Goal: Complete application form: Complete application form

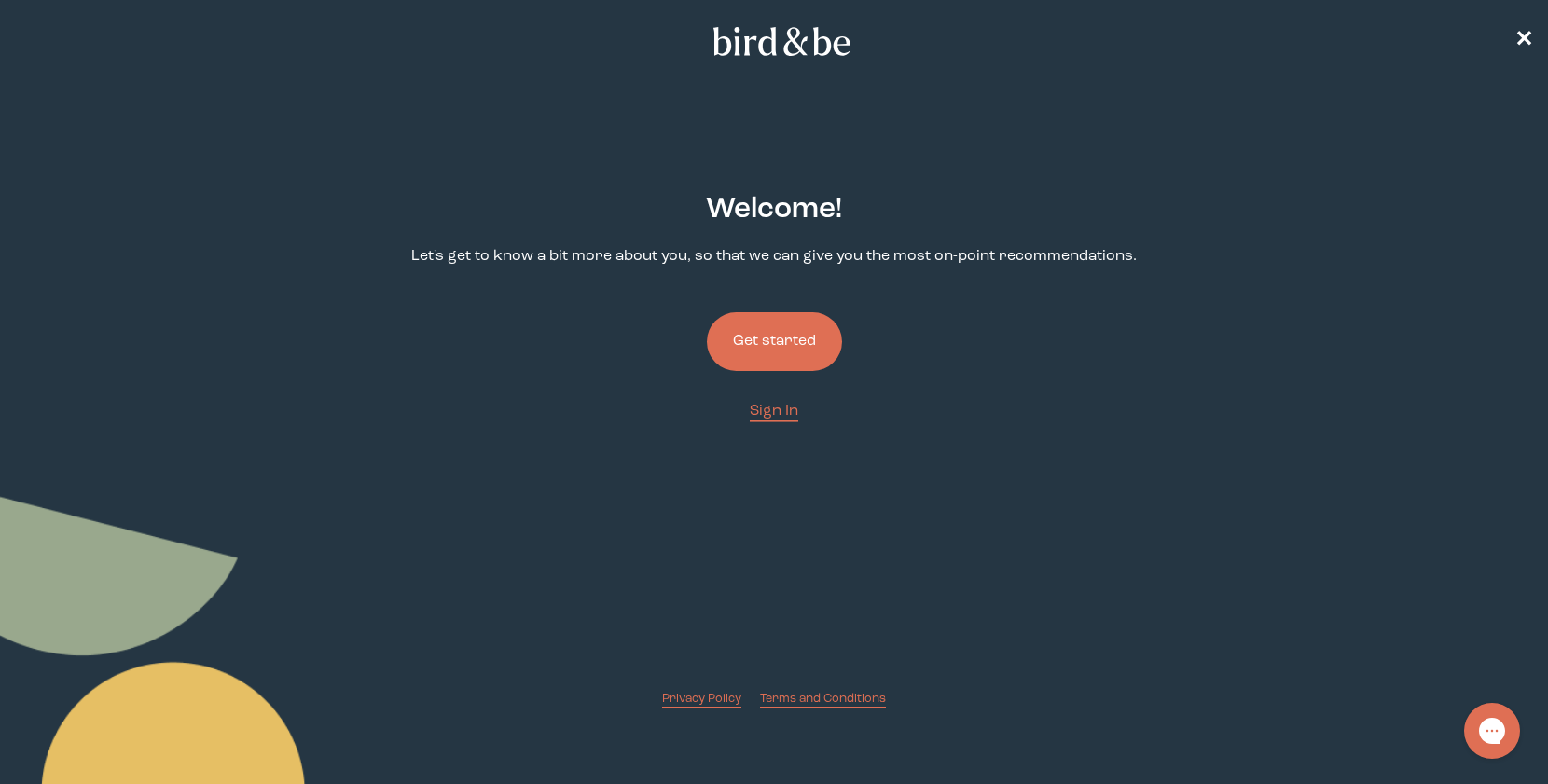
click at [797, 324] on button "Get started" at bounding box center [774, 342] width 135 height 59
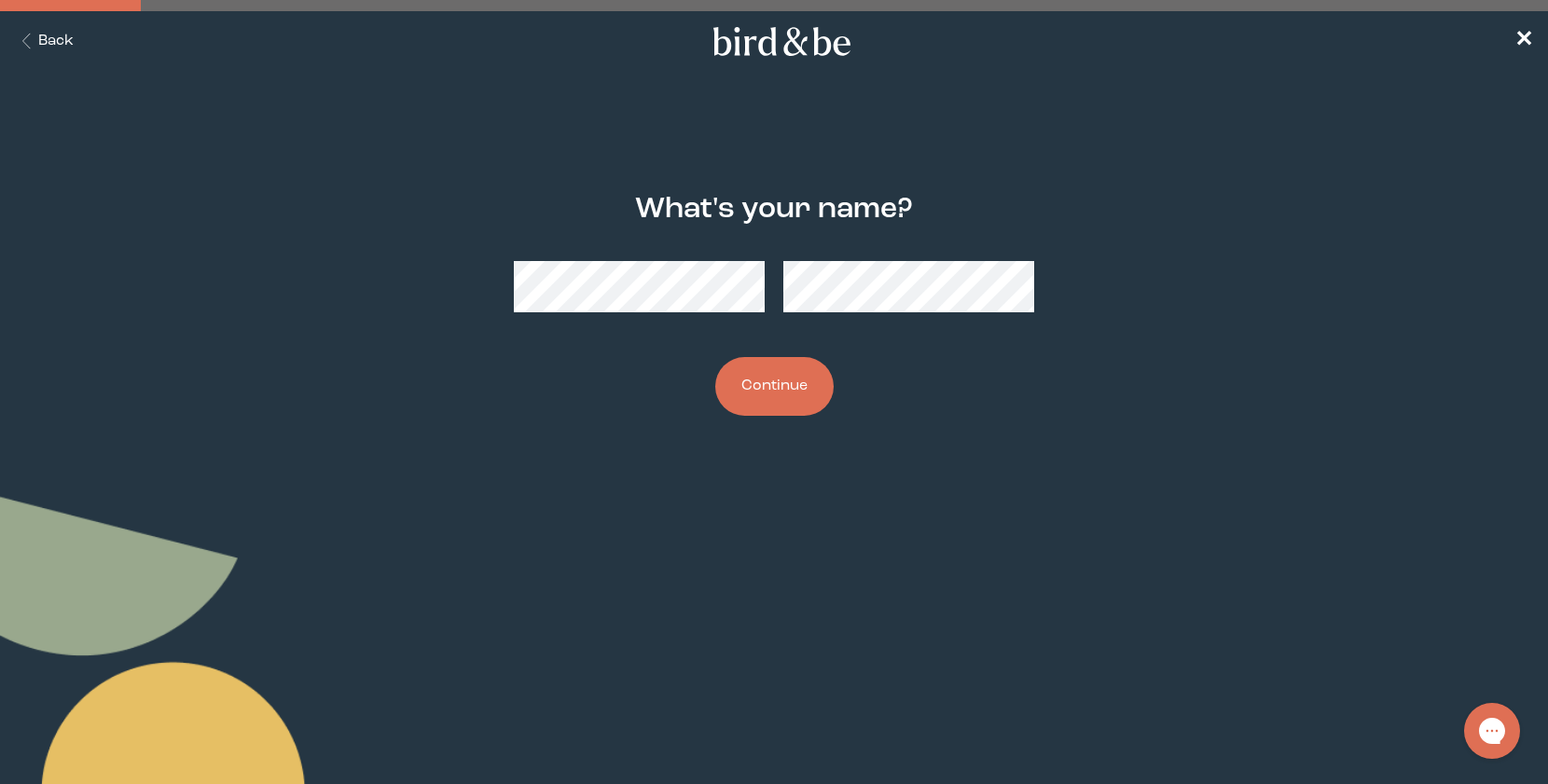
click at [796, 373] on button "Continue" at bounding box center [774, 386] width 118 height 59
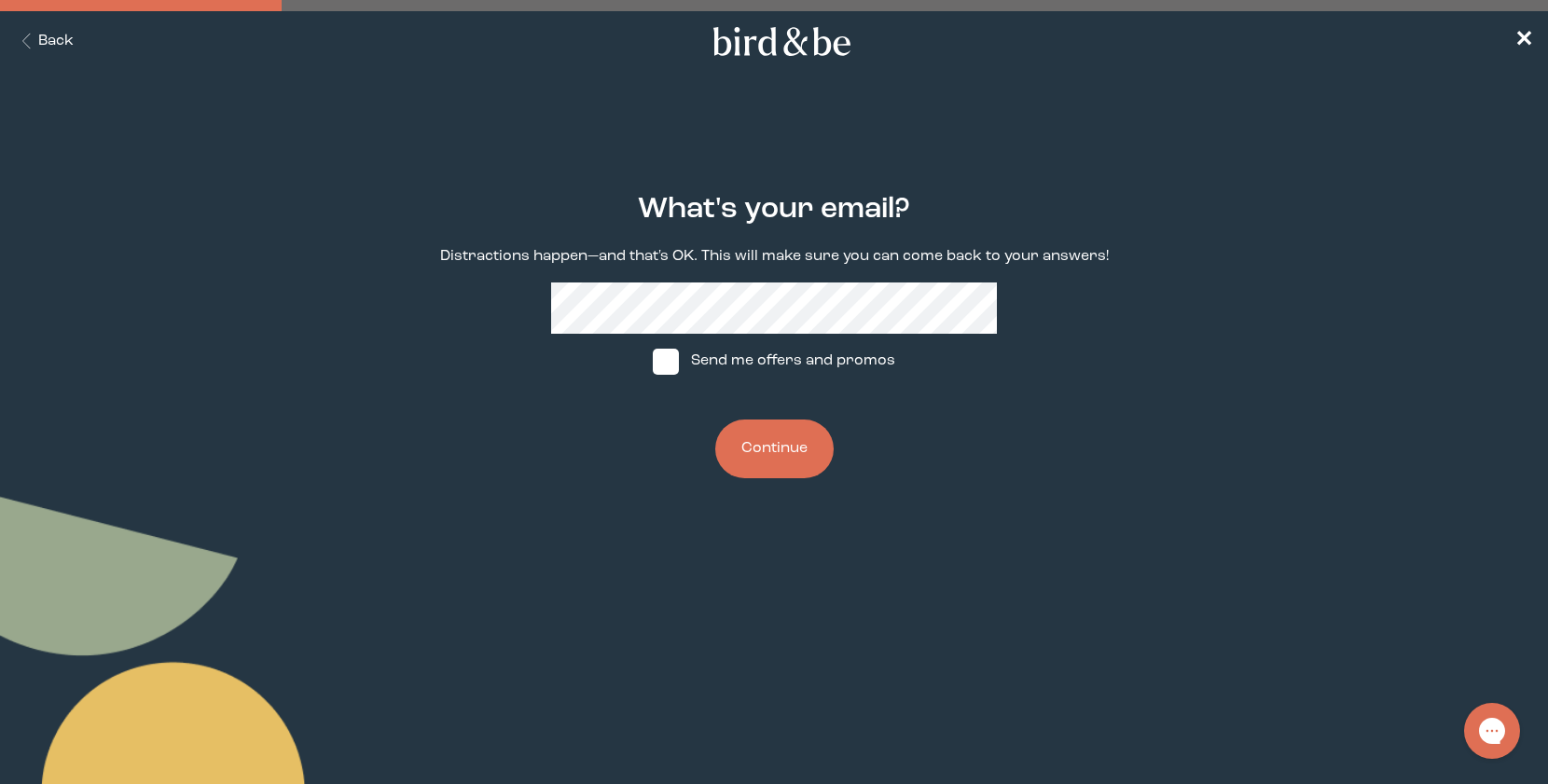
click at [789, 439] on button "Continue" at bounding box center [774, 449] width 118 height 59
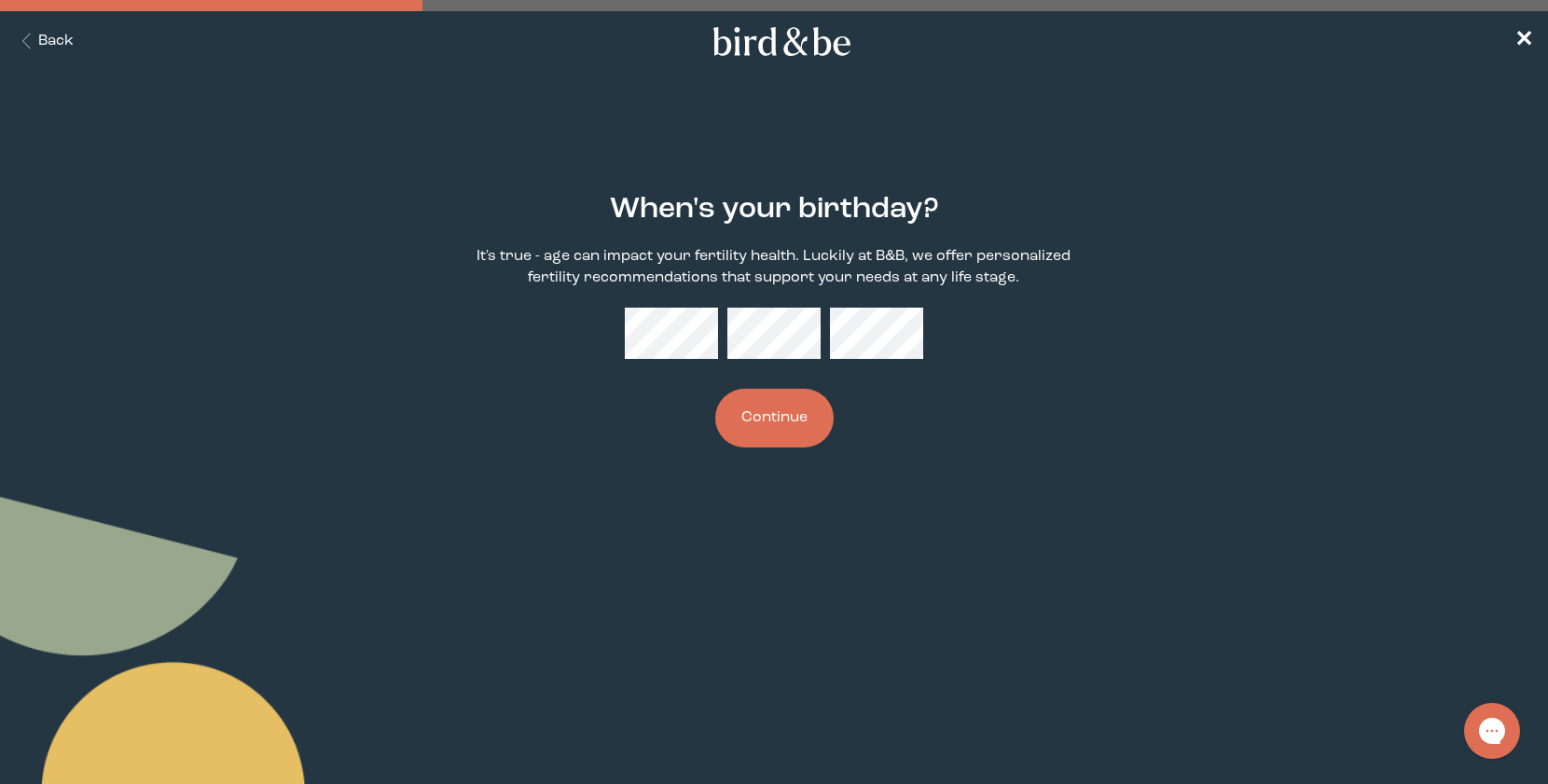
click at [34, 36] on icon "Back Button" at bounding box center [26, 41] width 23 height 16
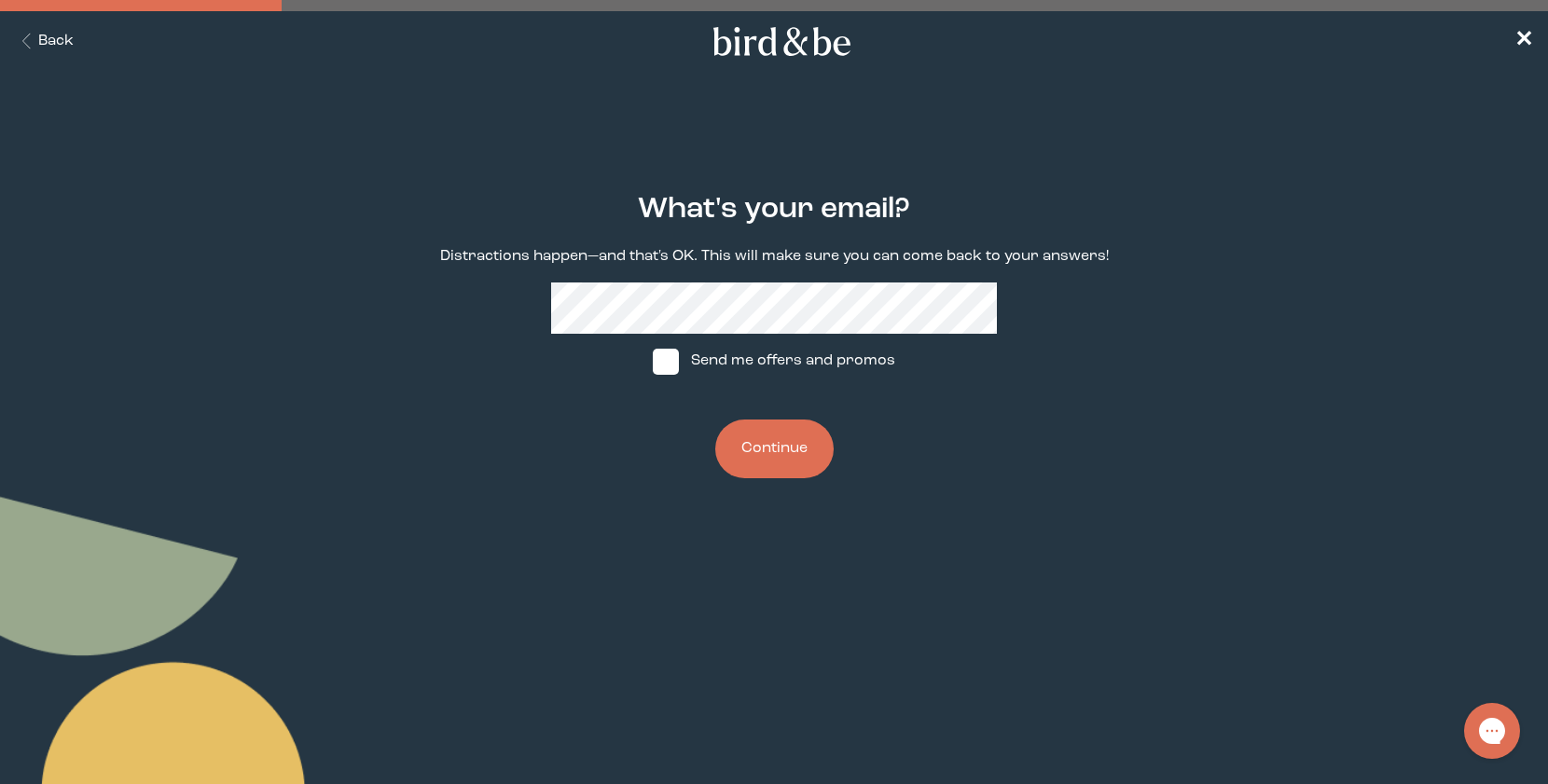
drag, startPoint x: 698, startPoint y: 355, endPoint x: 684, endPoint y: 360, distance: 14.9
click at [698, 355] on label "Send me offers and promos" at bounding box center [774, 361] width 278 height 56
click at [653, 361] on input "Send me offers and promos" at bounding box center [652, 361] width 1 height 1
click at [677, 360] on img at bounding box center [666, 362] width 26 height 26
click at [653, 361] on input "Send me offers and promos" at bounding box center [652, 361] width 1 height 1
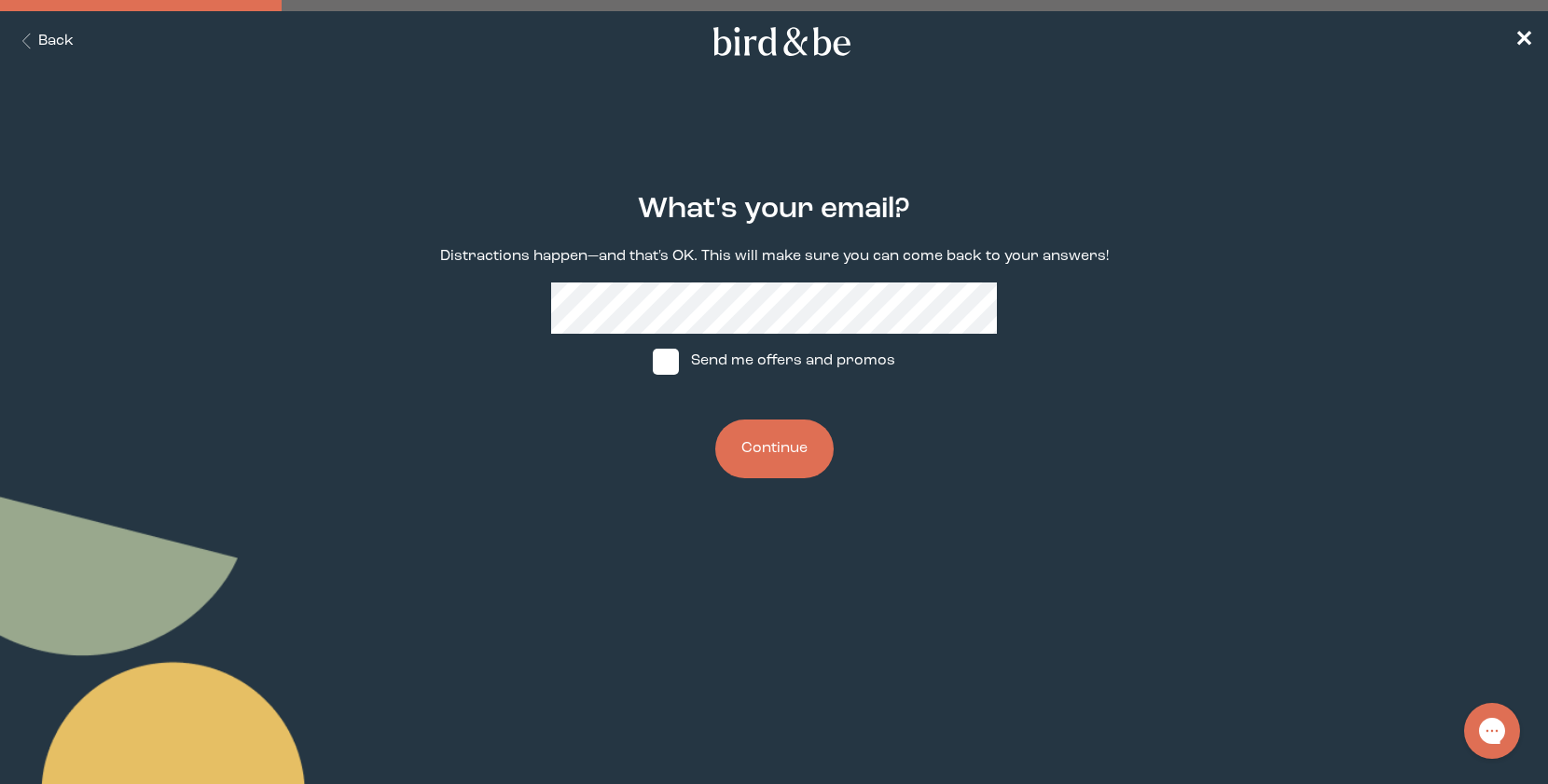
drag, startPoint x: 663, startPoint y: 356, endPoint x: 727, endPoint y: 404, distance: 80.0
click at [664, 356] on span at bounding box center [666, 362] width 26 height 26
click at [653, 361] on input "Send me offers and promos" at bounding box center [652, 361] width 1 height 1
checkbox input "true"
click at [777, 445] on button "Continue" at bounding box center [774, 449] width 118 height 59
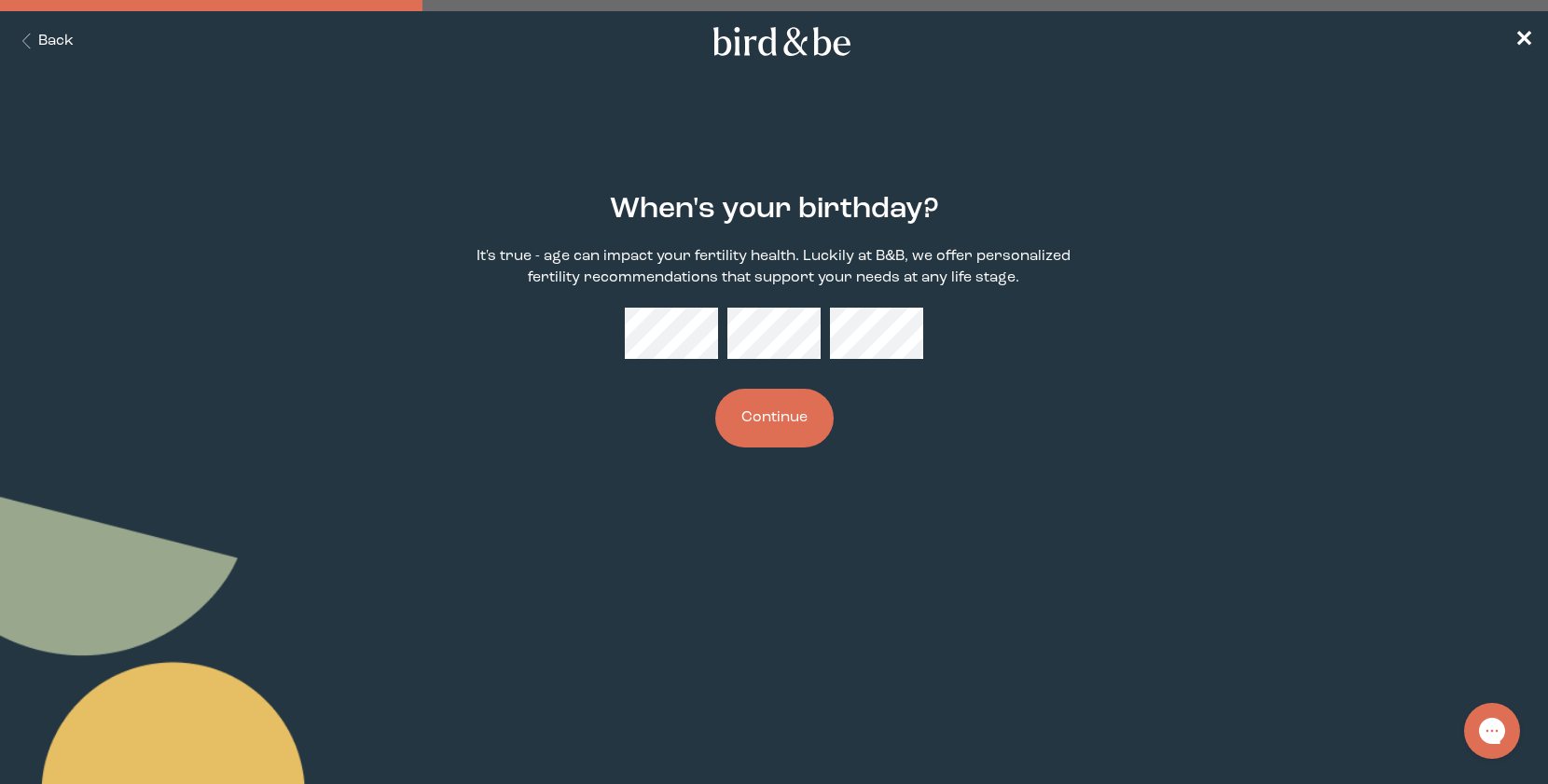
drag, startPoint x: 796, startPoint y: 293, endPoint x: 797, endPoint y: 304, distance: 11.0
click at [796, 293] on div "When's your birthday? It's true - age can impact your fertility health. Luckily…" at bounding box center [774, 320] width 744 height 314
click at [795, 419] on button "Continue" at bounding box center [774, 418] width 118 height 59
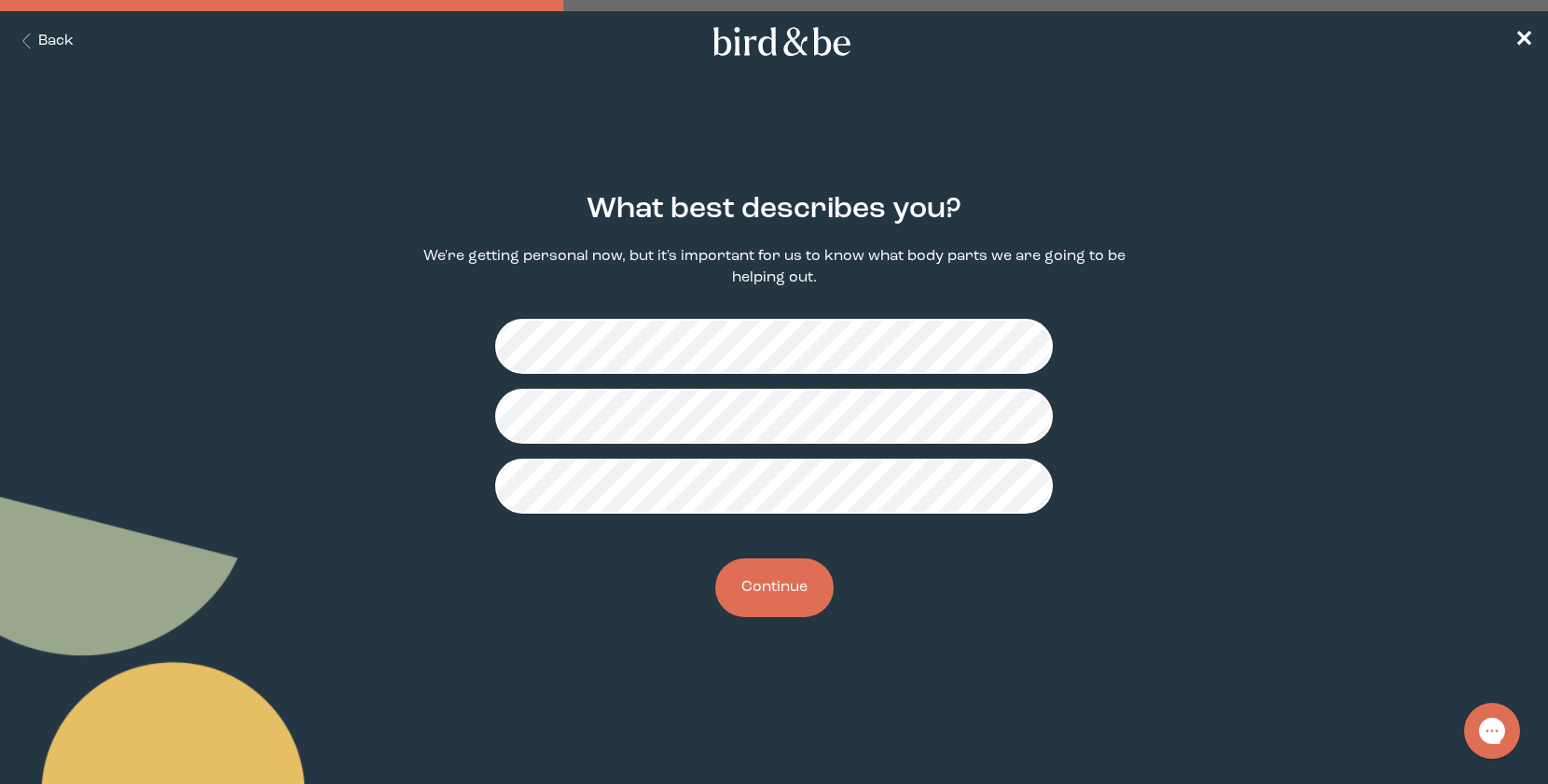
click at [757, 595] on button "Continue" at bounding box center [774, 588] width 118 height 59
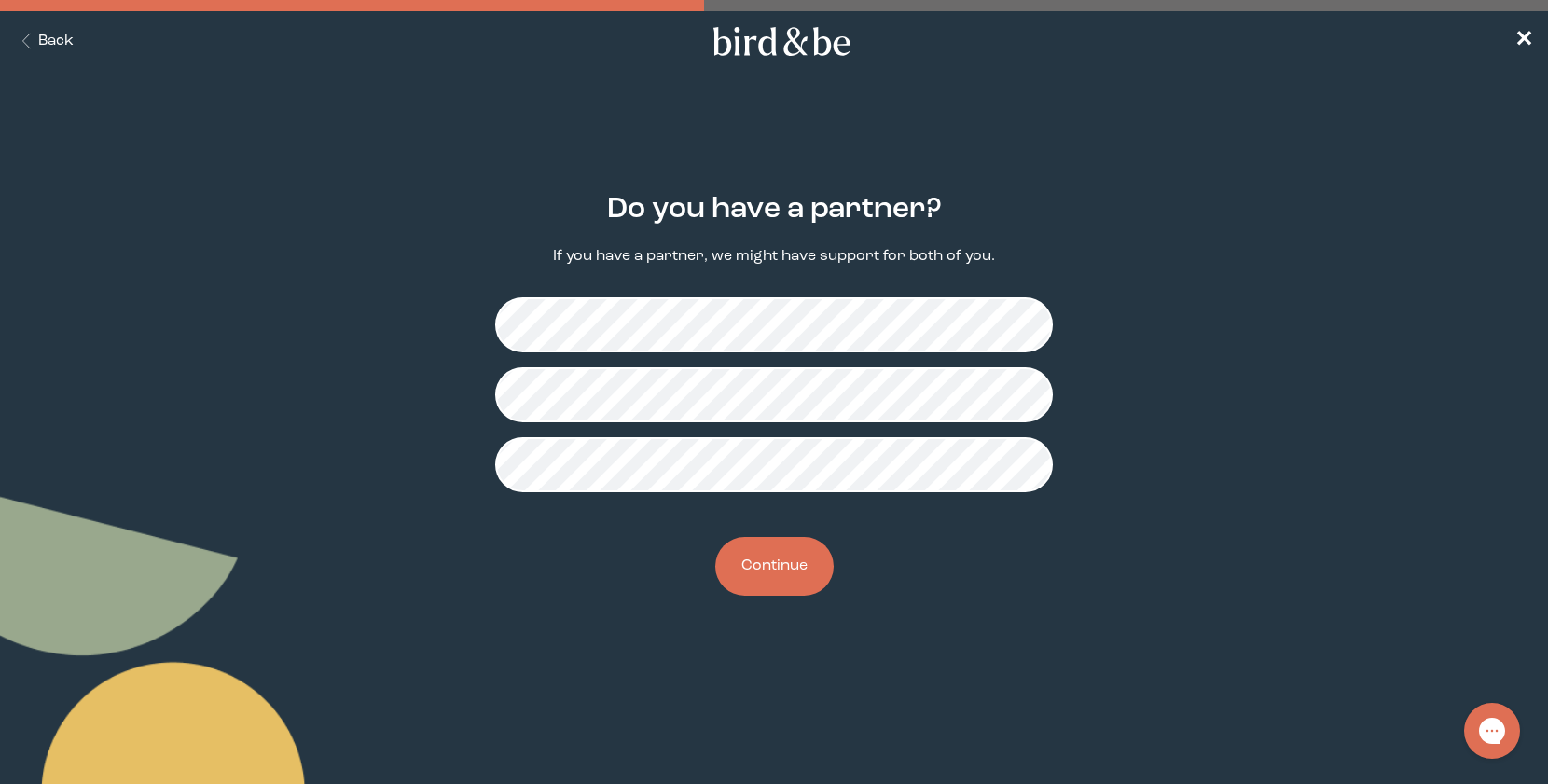
click at [791, 564] on button "Continue" at bounding box center [774, 566] width 118 height 59
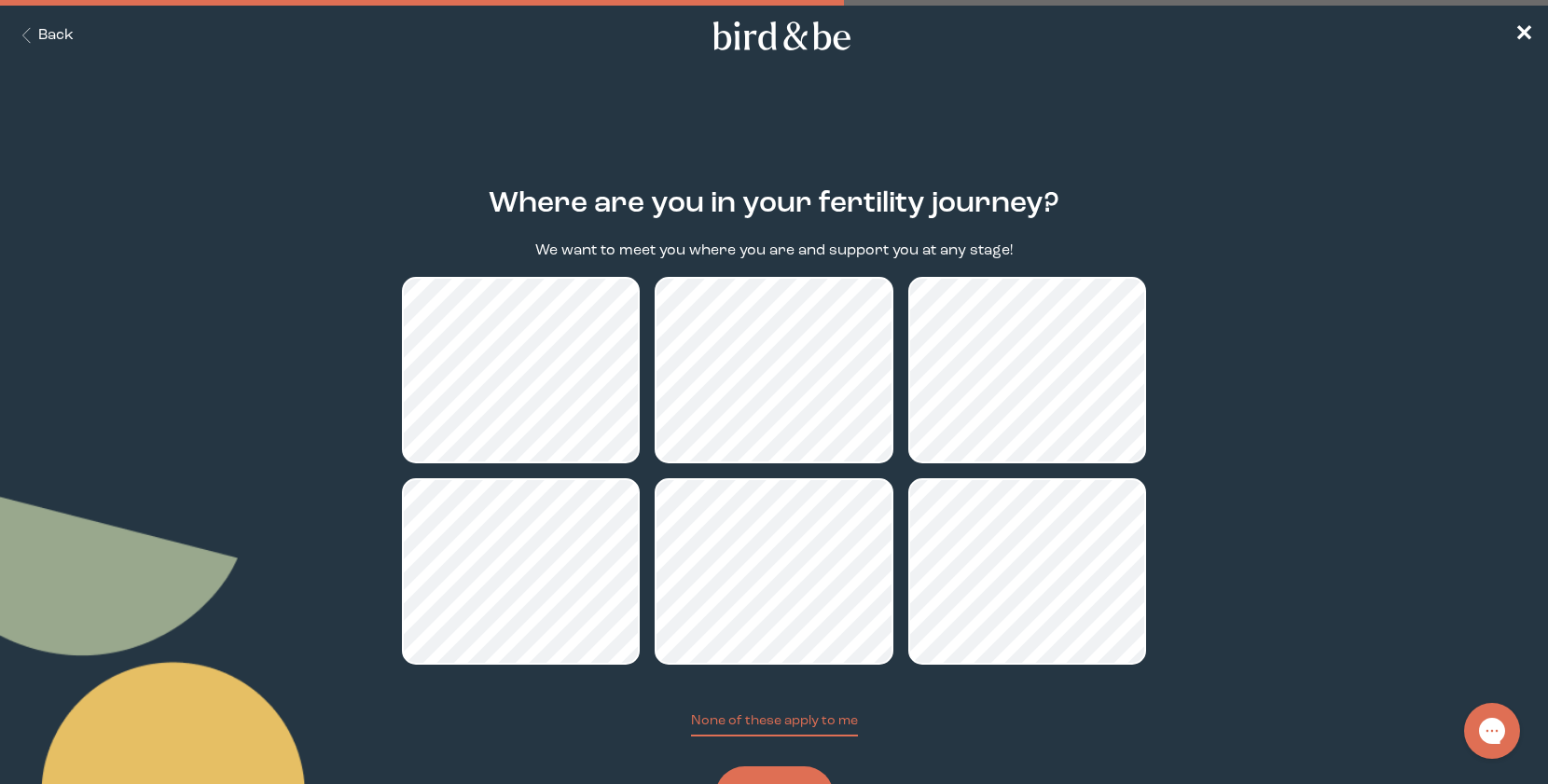
scroll to position [91, 0]
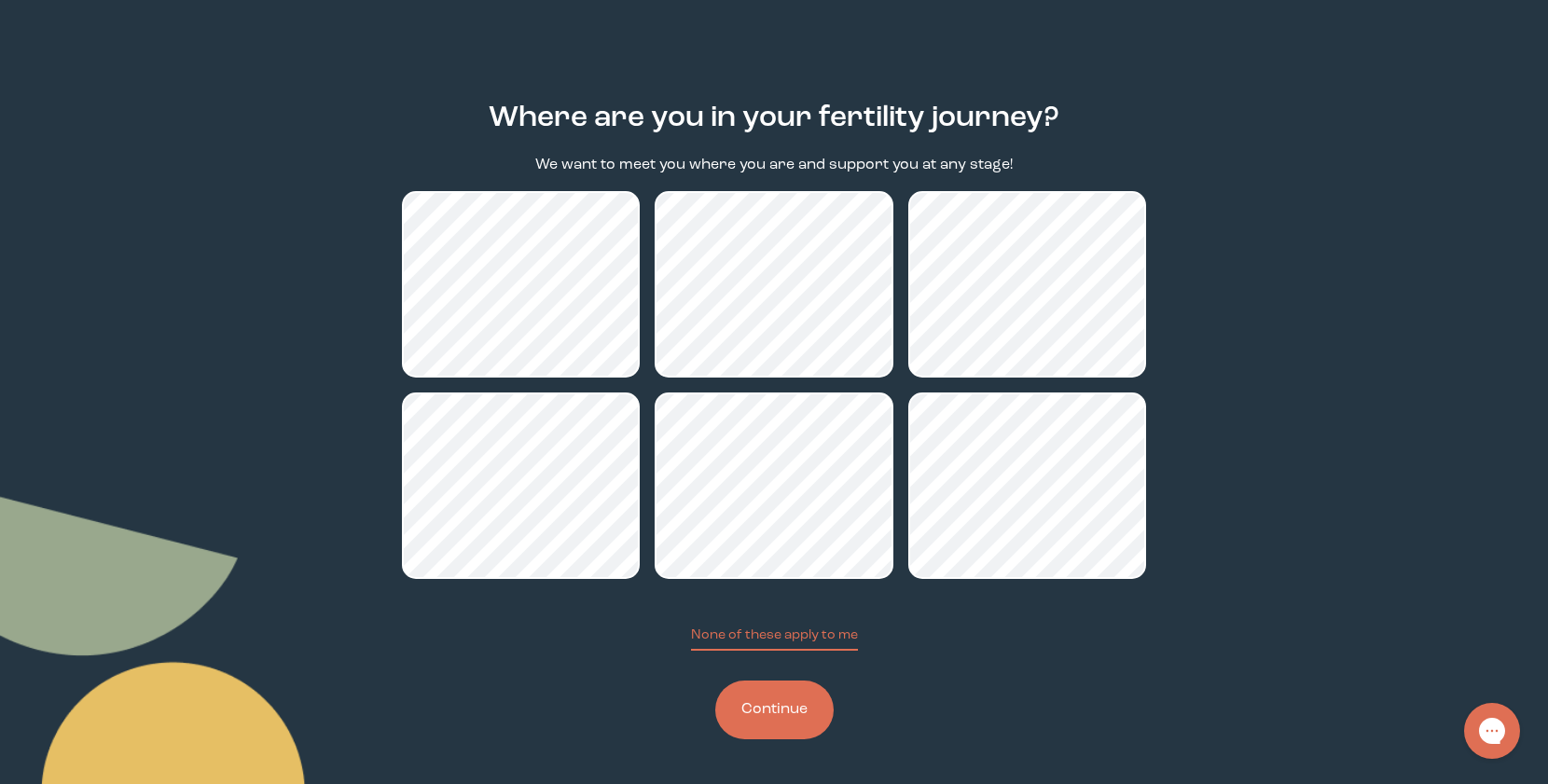
click at [777, 699] on button "Continue" at bounding box center [774, 710] width 118 height 59
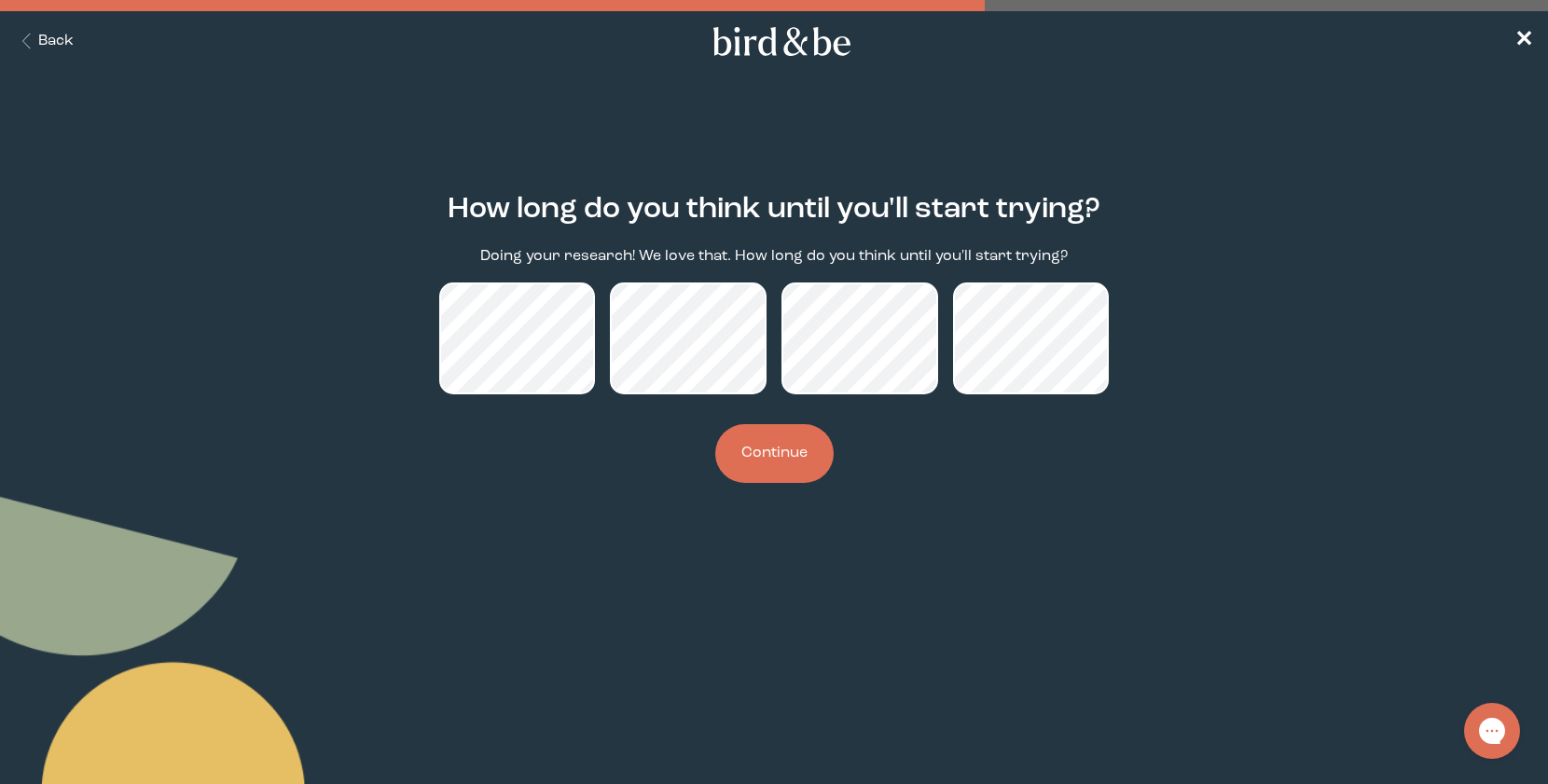
click at [810, 434] on button "Continue" at bounding box center [774, 454] width 118 height 59
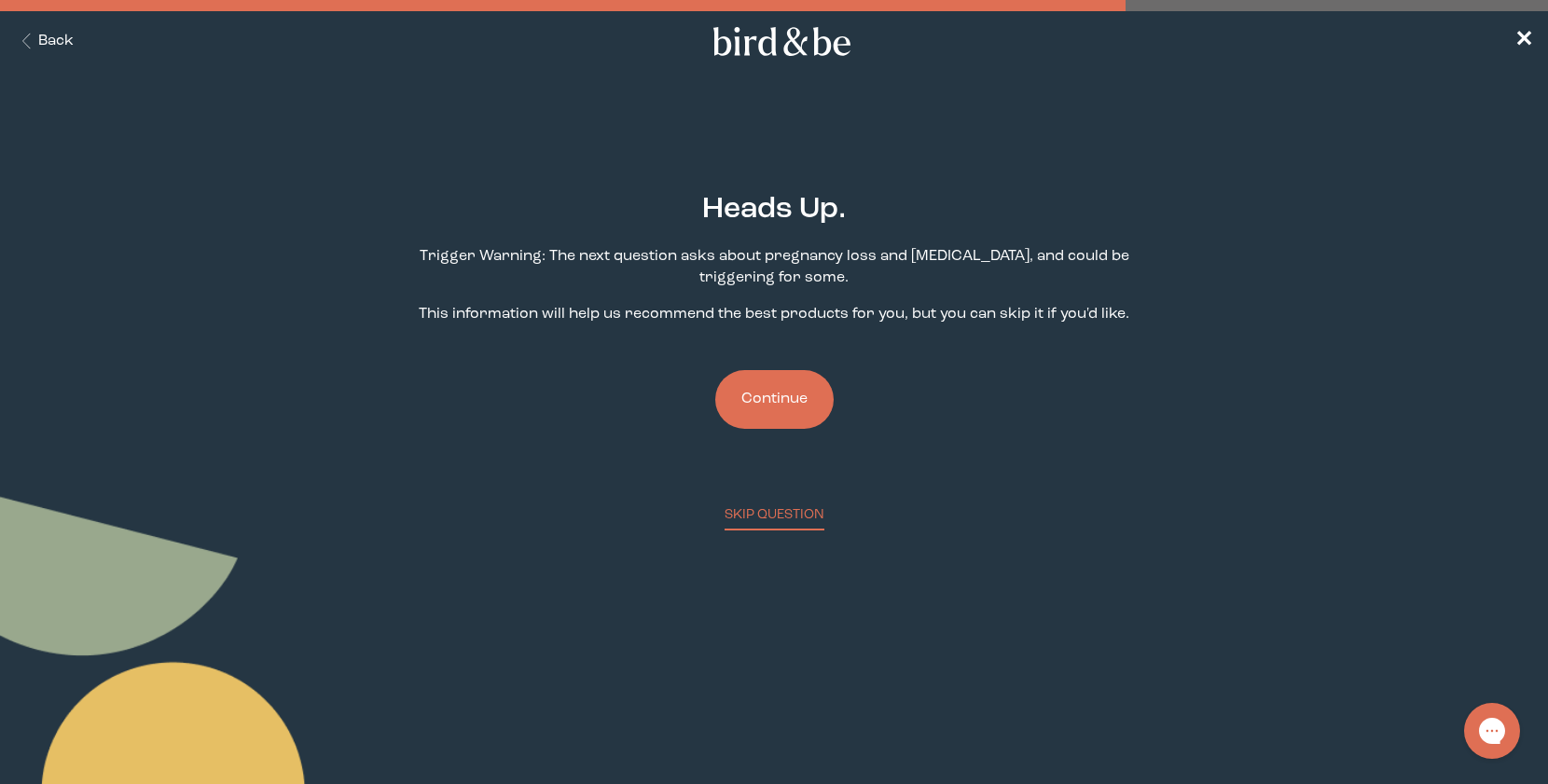
click at [778, 398] on button "Continue" at bounding box center [774, 400] width 118 height 59
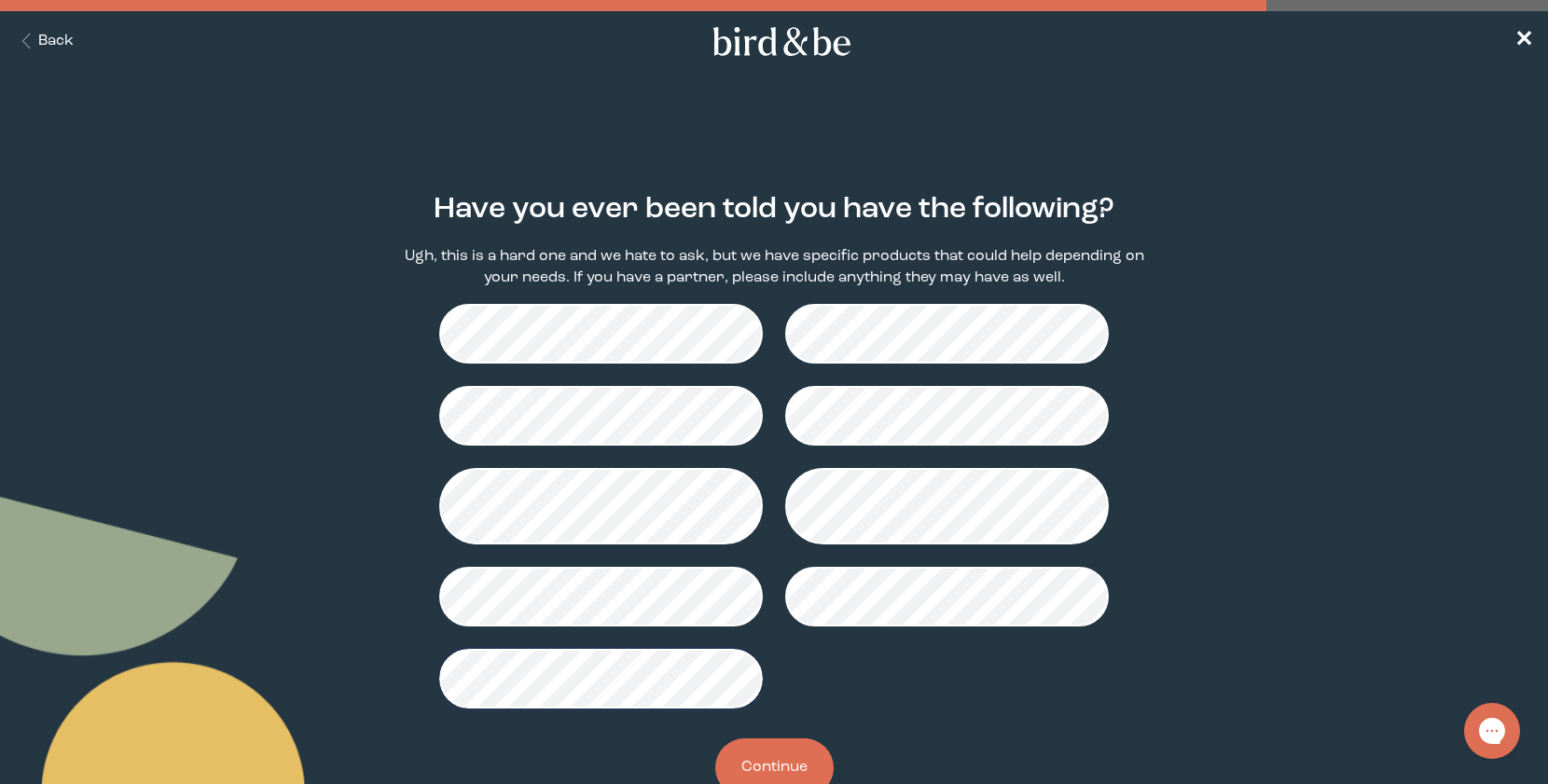
click at [770, 742] on button "Continue" at bounding box center [774, 767] width 118 height 59
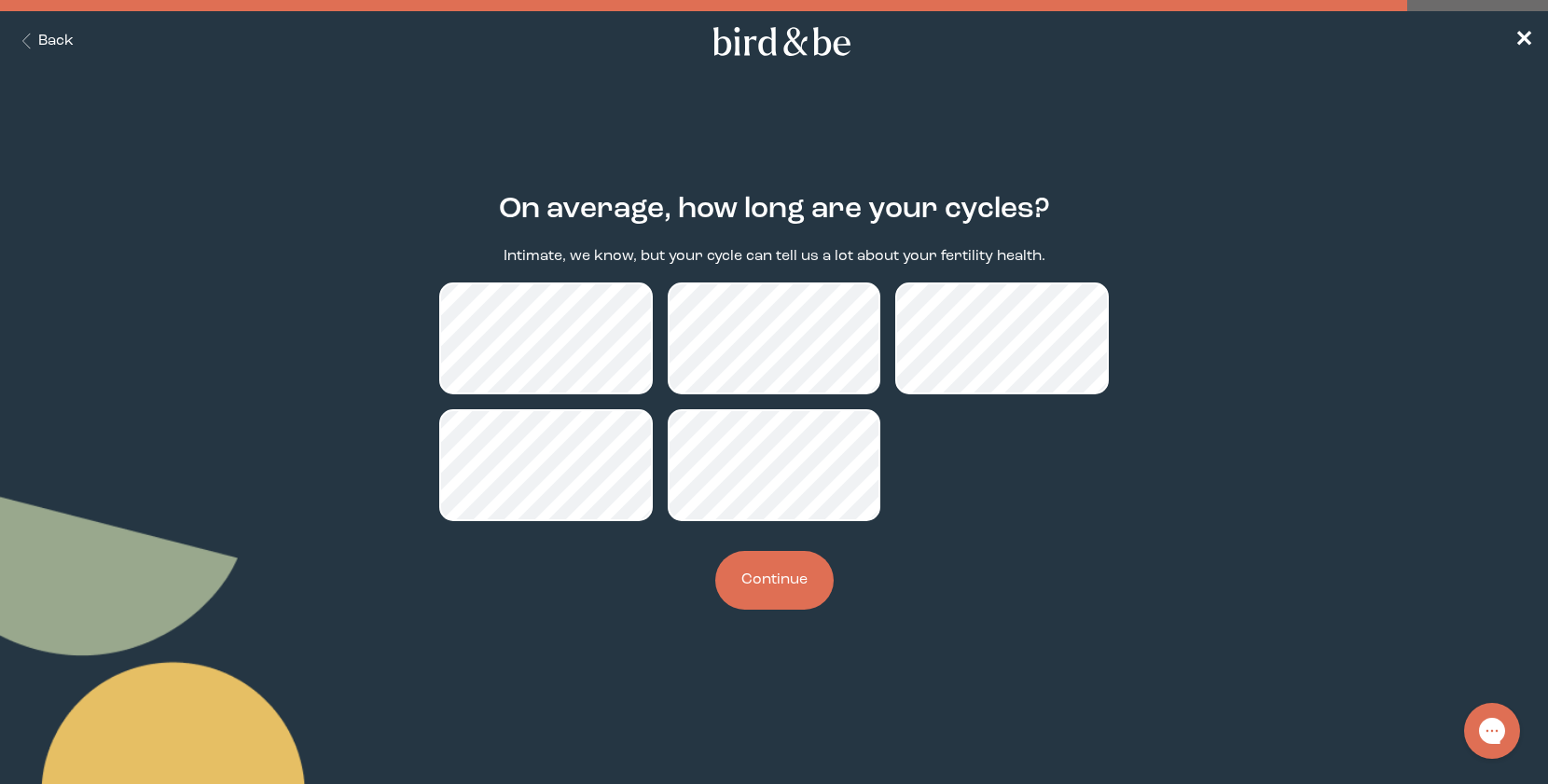
click at [793, 568] on button "Continue" at bounding box center [774, 581] width 118 height 59
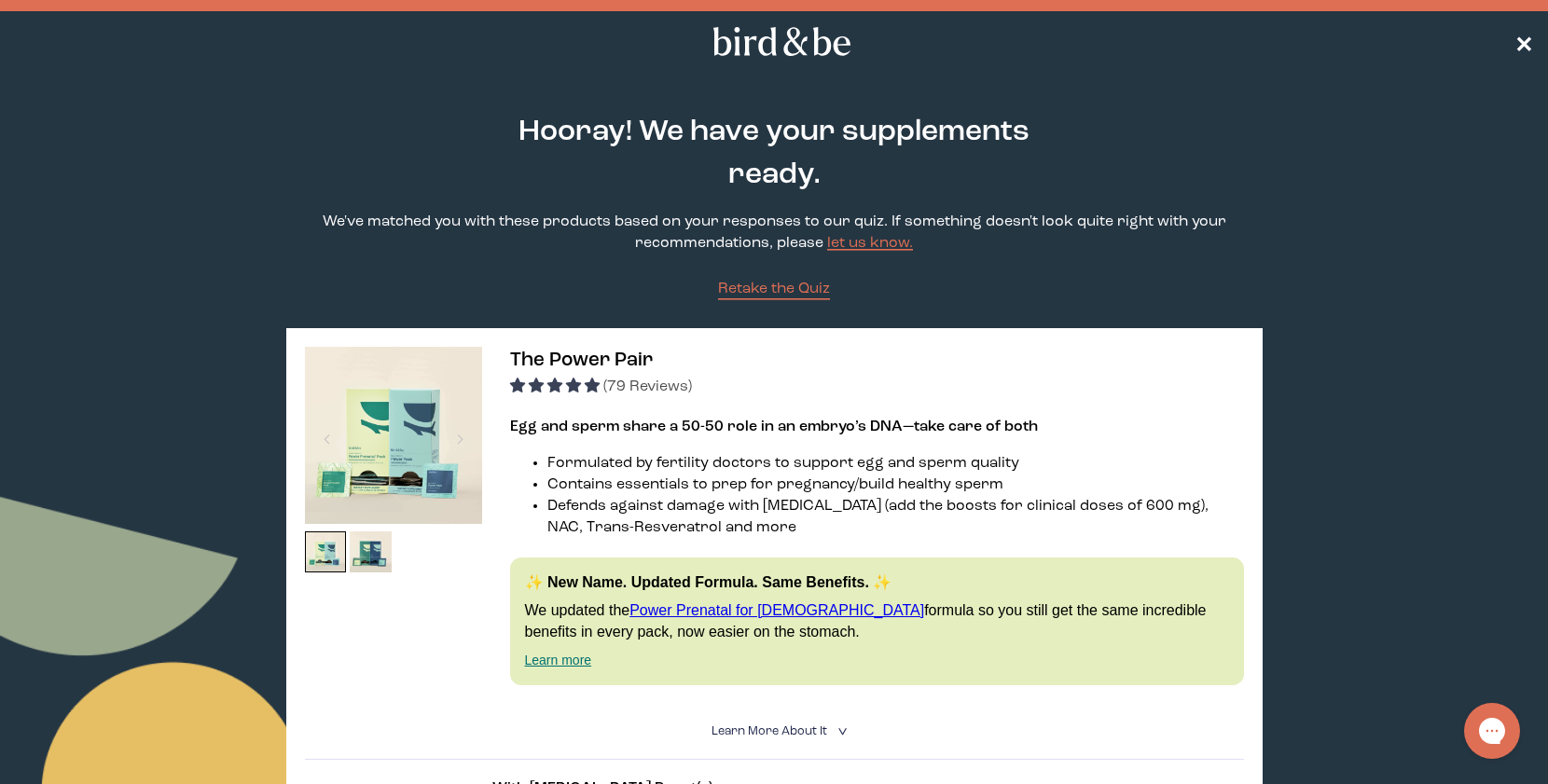
click at [1524, 44] on span "✕" at bounding box center [1524, 41] width 19 height 22
